Goal: Information Seeking & Learning: Learn about a topic

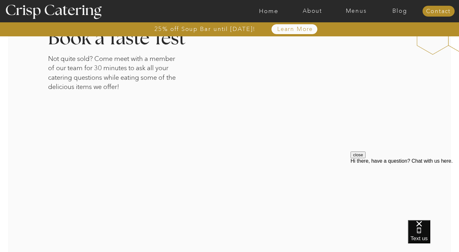
scroll to position [1051, 0]
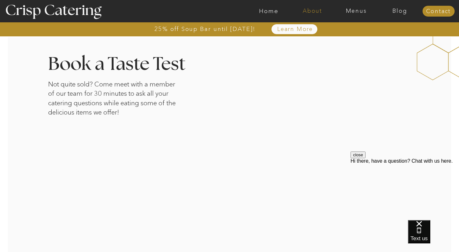
click at [309, 10] on nav "About" at bounding box center [313, 11] width 44 height 6
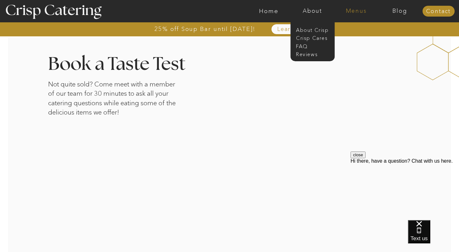
click at [359, 11] on nav "Menus" at bounding box center [356, 11] width 44 height 6
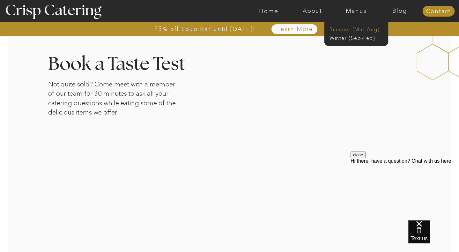
click at [352, 29] on nav "Summer (Mar-Aug)" at bounding box center [358, 29] width 57 height 6
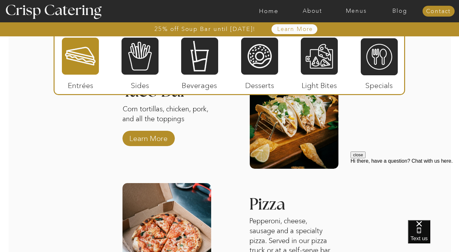
scroll to position [753, 0]
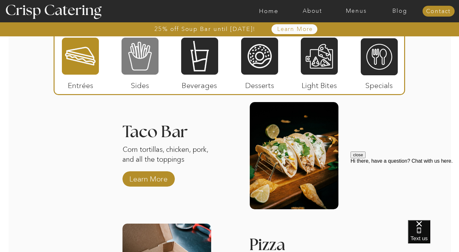
click at [135, 62] on div at bounding box center [140, 56] width 37 height 38
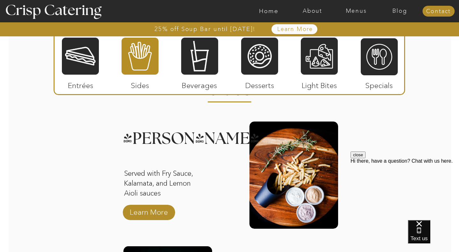
scroll to position [605, 0]
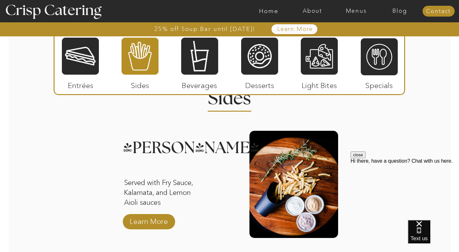
click at [202, 57] on div at bounding box center [199, 56] width 37 height 38
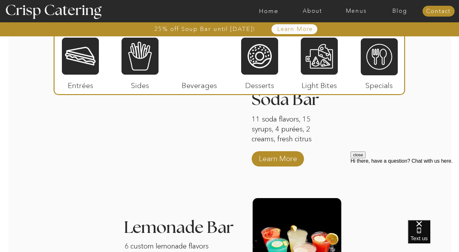
scroll to position [655, 0]
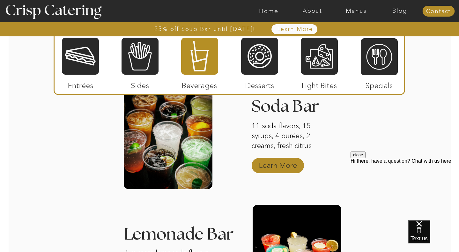
click at [284, 163] on p "Learn More" at bounding box center [278, 163] width 42 height 19
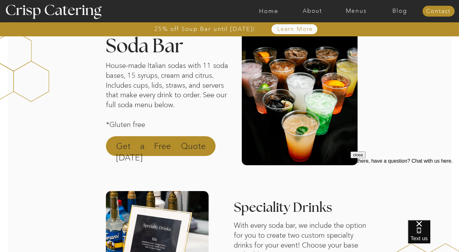
click at [168, 141] on p "Get a Free Quote [DATE]" at bounding box center [161, 147] width 90 height 15
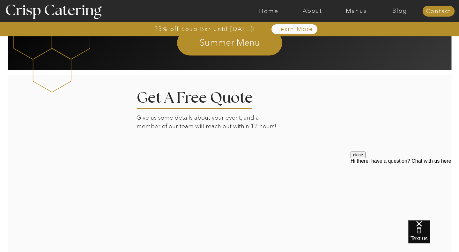
scroll to position [1063, 0]
